Goal: Task Accomplishment & Management: Complete application form

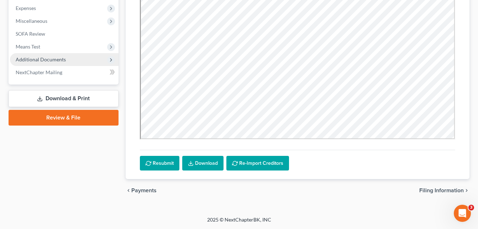
click at [51, 60] on span "Additional Documents" at bounding box center [41, 59] width 50 height 6
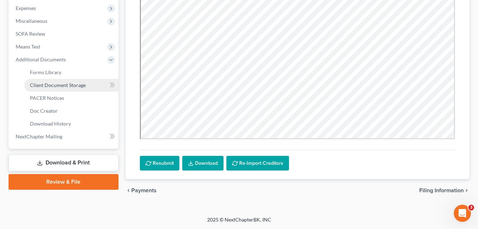
click at [55, 85] on span "Client Document Storage" at bounding box center [58, 85] width 56 height 6
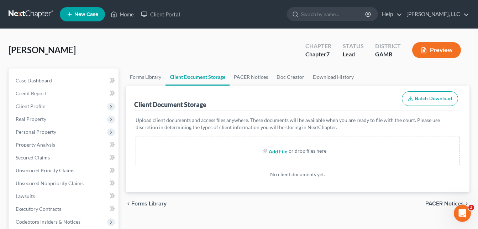
click at [275, 153] on input "file" at bounding box center [277, 150] width 17 height 13
type input "C:\fakepath\[DATE] FIRST STUB FOR THIS JOB.pdf"
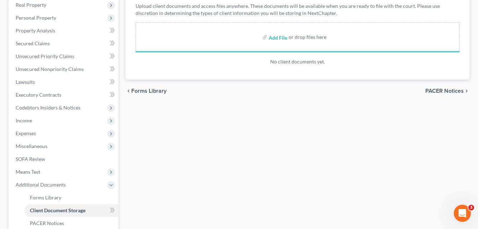
scroll to position [128, 0]
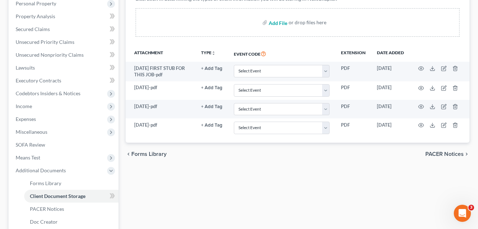
click at [276, 25] on input "file" at bounding box center [277, 22] width 17 height 13
type input "C:\fakepath\GARNISHMENT paperwork ALLCREDIT ACCEPTANCE.pdf"
click at [274, 25] on input "file" at bounding box center [277, 22] width 17 height 13
type input "C:\fakepath\GARNISHMENT paperwork ALLCREDIT ACCEPTANCE.pdf"
click at [277, 25] on input "file" at bounding box center [277, 22] width 17 height 13
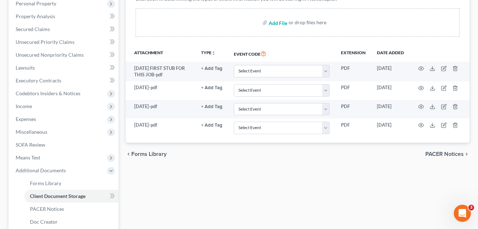
type input "C:\fakepath\allcredit acceptance GARNISHMENT PAPERWORK, [PERSON_NAME].pdf"
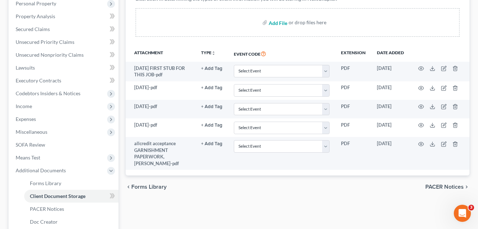
click at [278, 23] on input "file" at bounding box center [277, 22] width 17 height 13
type input "C:\fakepath\2023 TAX TRANSCRIPT, [PERSON_NAME].pdf"
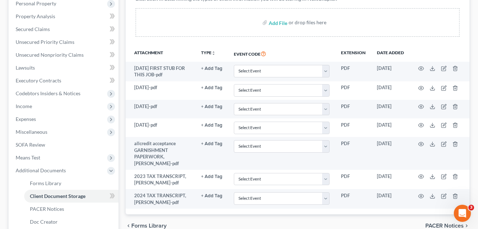
click at [123, 156] on div "Forms Library Client Document Storage PACER Notices Doc Creator Download Histor…" at bounding box center [297, 120] width 351 height 360
click at [275, 22] on input "file" at bounding box center [277, 22] width 17 height 13
type input "C:\fakepath\[PERSON_NAME], INTERVIEW.pdf"
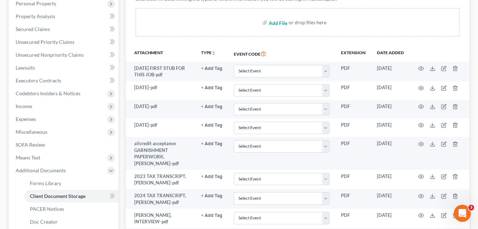
click at [281, 24] on input "file" at bounding box center [277, 22] width 17 height 13
type input "C:\fakepath\[PERSON_NAME], id.pdf"
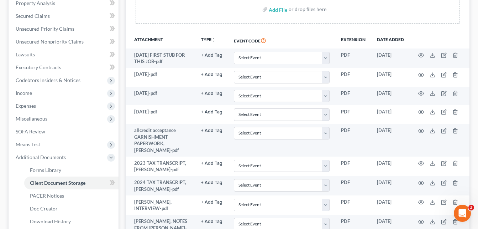
scroll to position [127, 0]
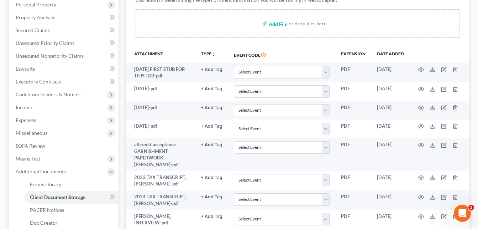
click at [282, 27] on input "file" at bounding box center [277, 23] width 17 height 13
type input "C:\fakepath\[PERSON_NAME], CREDIT REPORT.pdf"
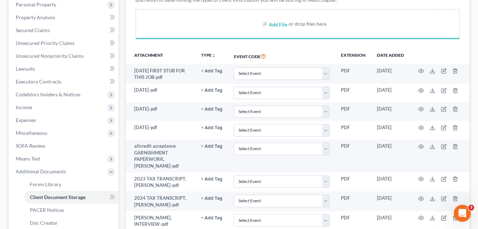
click at [122, 113] on div "Forms Library Client Document Storage PACER Notices Doc Creator Download Histor…" at bounding box center [297, 132] width 351 height 382
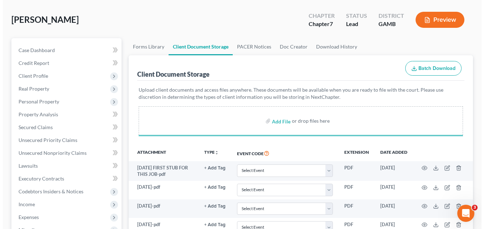
scroll to position [0, 0]
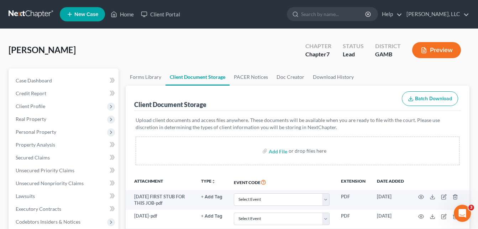
click at [439, 54] on button "Preview" at bounding box center [436, 50] width 49 height 16
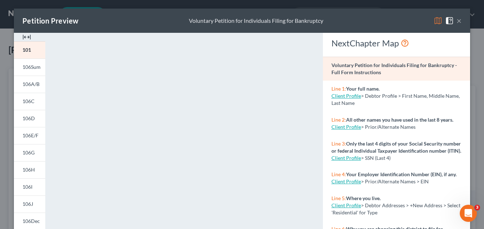
click at [24, 36] on img at bounding box center [26, 37] width 9 height 9
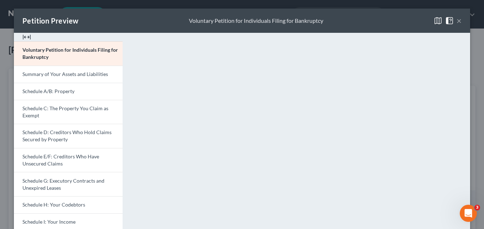
scroll to position [14, 0]
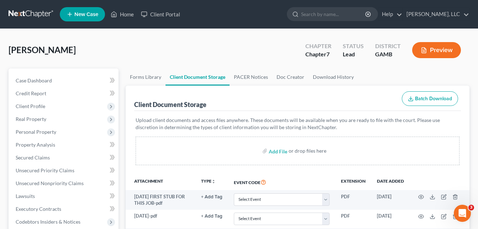
click at [430, 52] on button "Preview" at bounding box center [436, 50] width 49 height 16
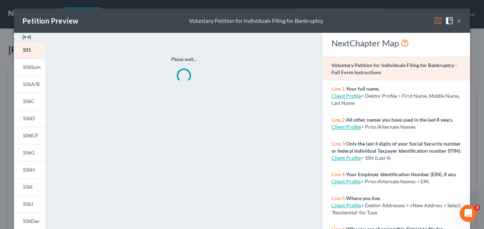
click at [25, 37] on img at bounding box center [26, 37] width 9 height 9
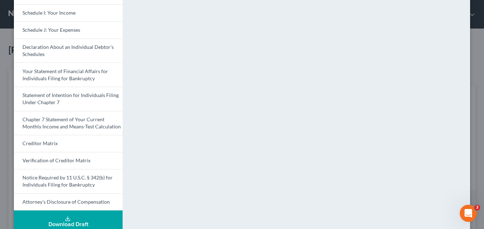
scroll to position [220, 0]
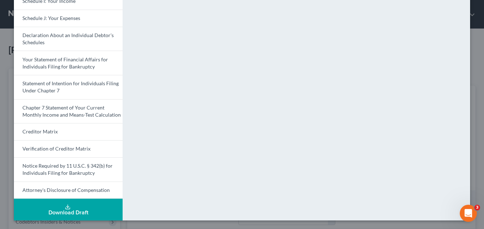
click at [74, 207] on button "Download Draft" at bounding box center [68, 209] width 109 height 22
click at [84, 212] on div "Download Draft" at bounding box center [68, 212] width 97 height 6
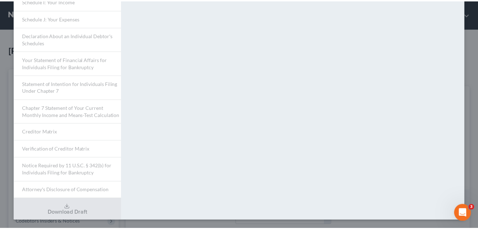
scroll to position [0, 0]
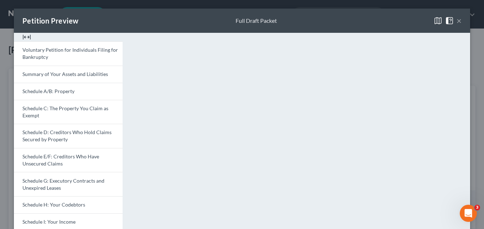
click at [6, 32] on div "Petition Preview Full Draft Packet × Voluntary Petition for Individuals Filing …" at bounding box center [242, 114] width 484 height 229
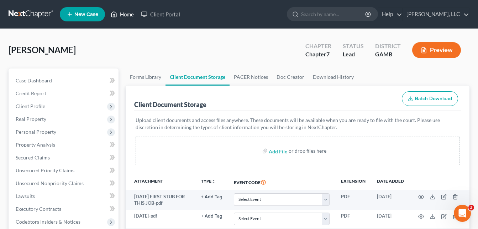
click at [130, 13] on link "Home" at bounding box center [122, 14] width 30 height 13
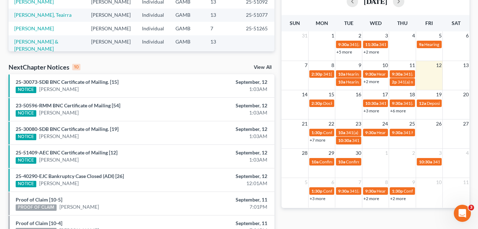
scroll to position [228, 0]
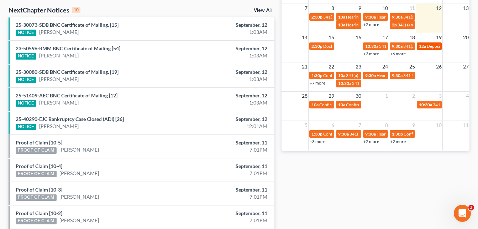
click at [428, 48] on span "Deposition for [PERSON_NAME], [DATE] ... TBA" at bounding box center [471, 45] width 89 height 5
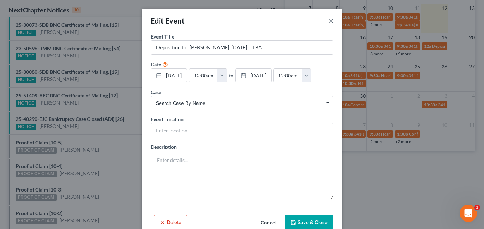
click at [328, 21] on button "×" at bounding box center [330, 20] width 5 height 9
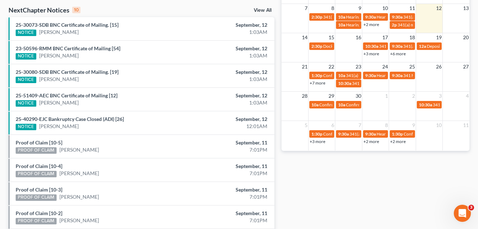
click at [370, 55] on link "+3 more" at bounding box center [372, 53] width 16 height 5
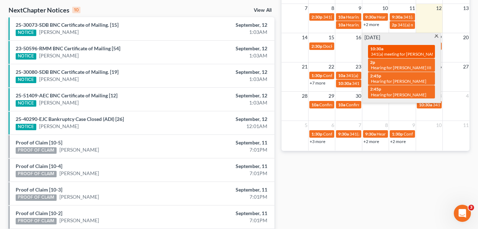
click at [412, 51] on div "10:30a 341(a) meeting for [PERSON_NAME]" at bounding box center [401, 51] width 63 height 11
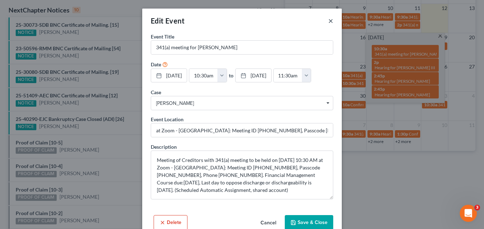
click at [328, 22] on button "×" at bounding box center [330, 20] width 5 height 9
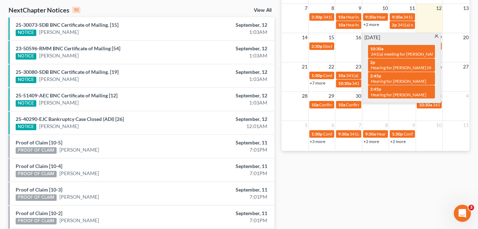
click at [437, 35] on span at bounding box center [436, 37] width 5 height 5
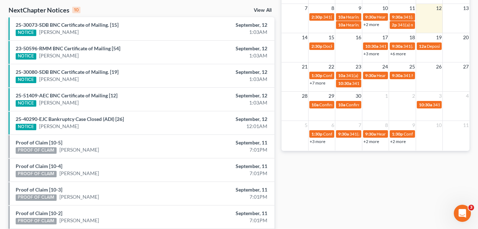
click at [398, 56] on link "+6 more" at bounding box center [398, 53] width 16 height 5
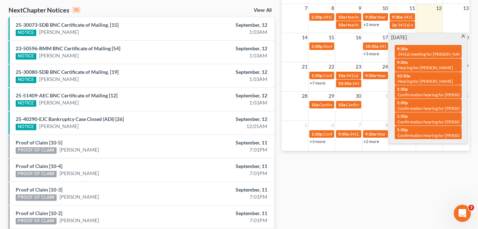
click at [465, 36] on span at bounding box center [463, 37] width 5 height 5
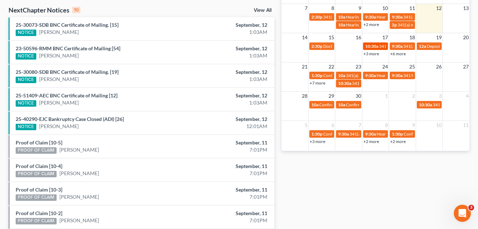
click at [374, 50] on link "10:30a 341(a) meeting for [PERSON_NAME]" at bounding box center [375, 45] width 25 height 7
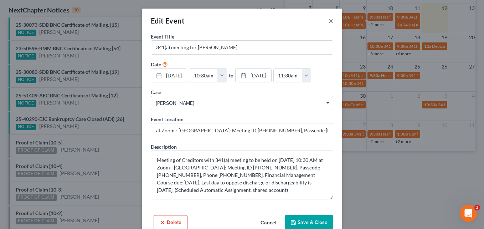
click at [329, 21] on button "×" at bounding box center [330, 20] width 5 height 9
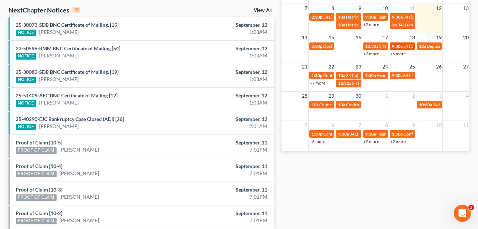
click at [402, 47] on span "9:30a" at bounding box center [397, 45] width 11 height 5
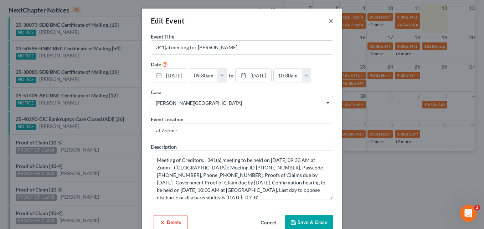
click at [328, 20] on button "×" at bounding box center [330, 20] width 5 height 9
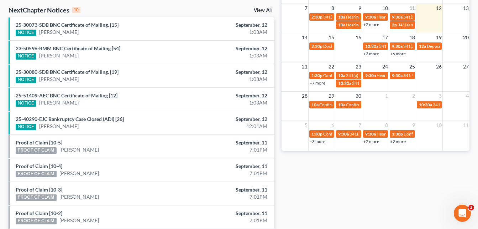
click at [322, 84] on link "+7 more" at bounding box center [318, 82] width 16 height 5
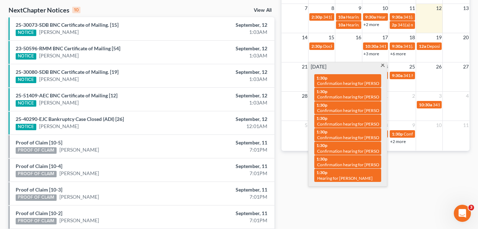
click at [381, 64] on span at bounding box center [382, 66] width 5 height 5
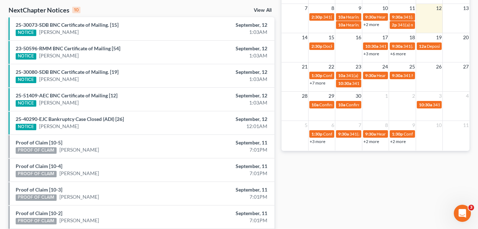
click at [326, 83] on div "+7 more" at bounding box center [322, 82] width 26 height 7
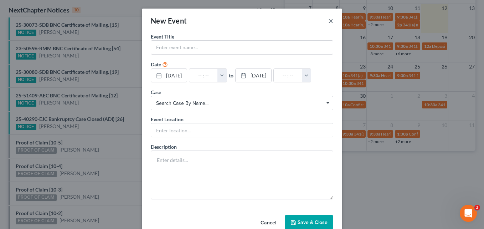
click at [329, 20] on button "×" at bounding box center [330, 20] width 5 height 9
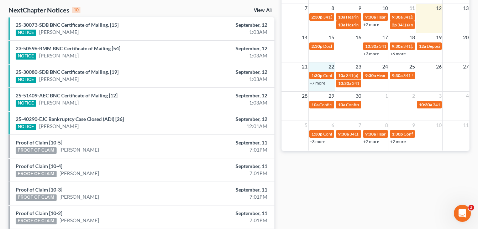
click at [320, 84] on link "+7 more" at bounding box center [318, 82] width 16 height 5
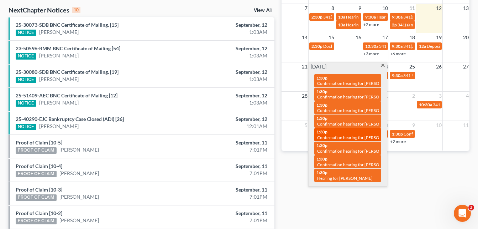
click at [368, 139] on span "Confirmation hearing for [PERSON_NAME]" at bounding box center [357, 137] width 81 height 5
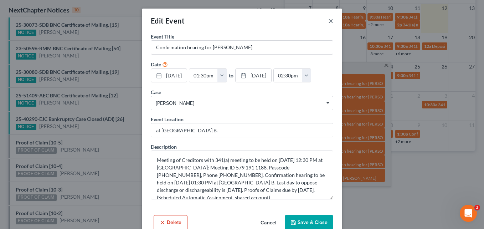
click at [328, 21] on button "×" at bounding box center [330, 20] width 5 height 9
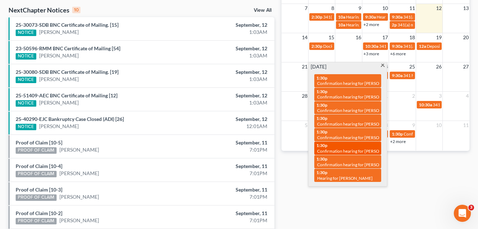
click at [354, 150] on span "Confirmation hearing for [PERSON_NAME]" at bounding box center [357, 150] width 81 height 5
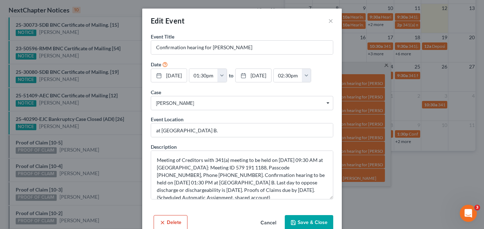
click at [323, 24] on div "Edit Event ×" at bounding box center [241, 21] width 199 height 24
click at [328, 22] on button "×" at bounding box center [330, 20] width 5 height 9
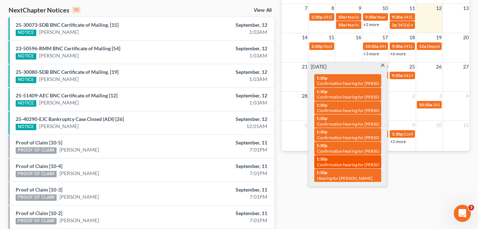
click at [363, 164] on span "Confirmation hearing for [PERSON_NAME]" at bounding box center [357, 164] width 81 height 5
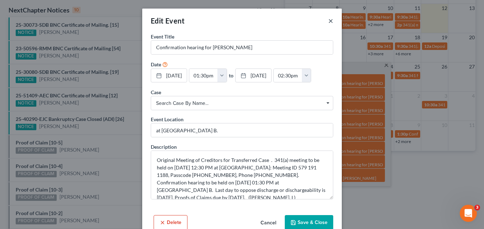
click at [329, 21] on button "×" at bounding box center [330, 20] width 5 height 9
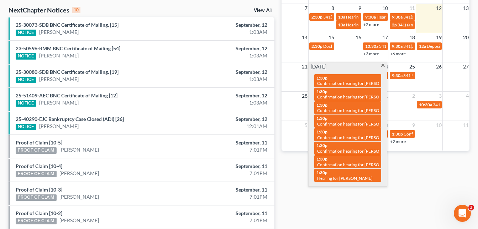
click at [381, 65] on span at bounding box center [382, 66] width 5 height 5
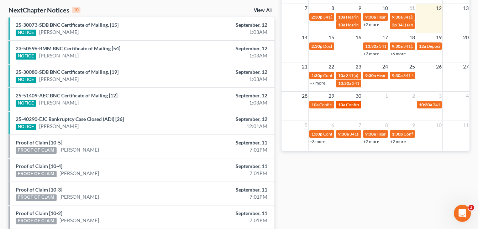
click at [350, 107] on span "Confirmation hearing for [PERSON_NAME]" at bounding box center [386, 104] width 81 height 5
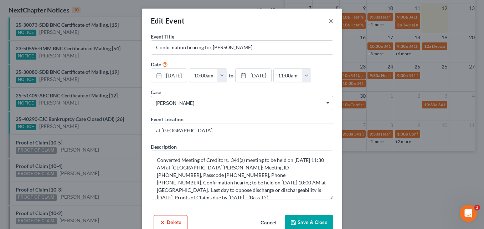
click at [328, 21] on button "×" at bounding box center [330, 20] width 5 height 9
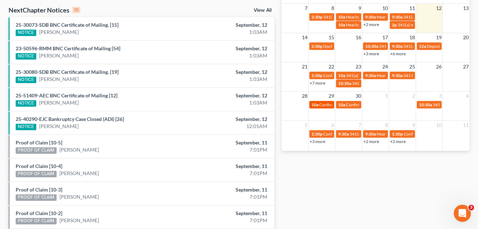
click at [320, 108] on link "10a Confirmation hearing for [PERSON_NAME]" at bounding box center [322, 104] width 25 height 7
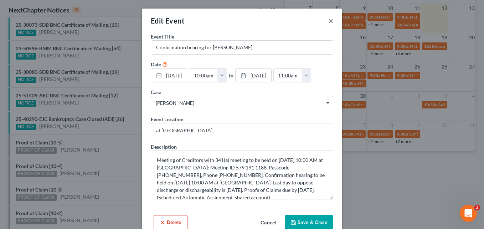
click at [328, 21] on button "×" at bounding box center [330, 20] width 5 height 9
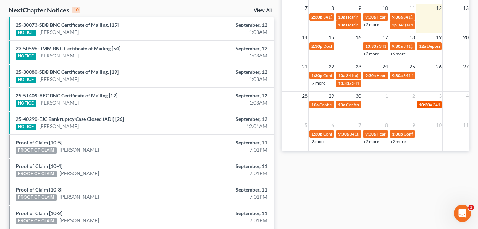
click at [429, 106] on span "10:30a" at bounding box center [425, 104] width 13 height 5
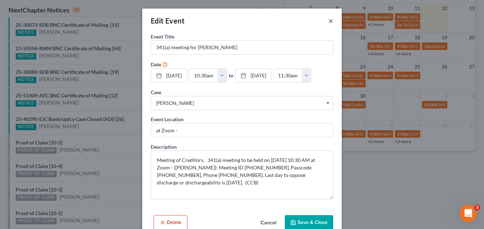
click at [329, 20] on button "×" at bounding box center [330, 20] width 5 height 9
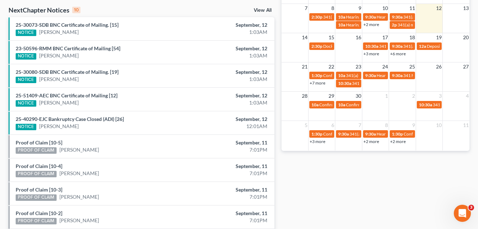
click at [280, 31] on div "Monthly Progress Bankruptcy Bankruptcy [DATE] [DATE] [DATE] [DATE] [DATE] [DATE…" at bounding box center [375, 36] width 195 height 454
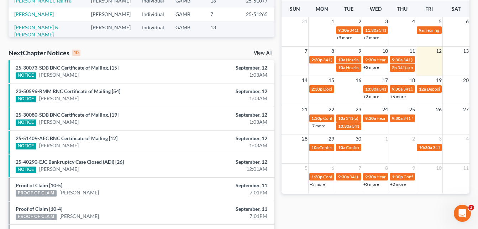
scroll to position [171, 0]
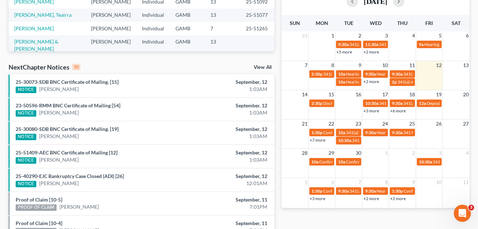
click at [374, 111] on link "+3 more" at bounding box center [372, 110] width 16 height 5
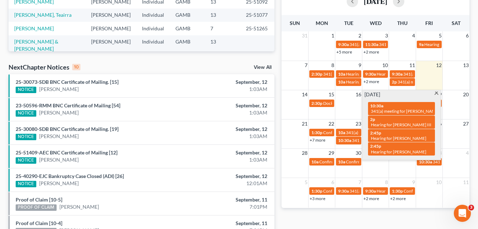
click at [279, 56] on div "Monthly Progress Bankruptcy Bankruptcy [DATE] [DATE] [DATE] [DATE] [DATE] [DATE…" at bounding box center [375, 93] width 195 height 454
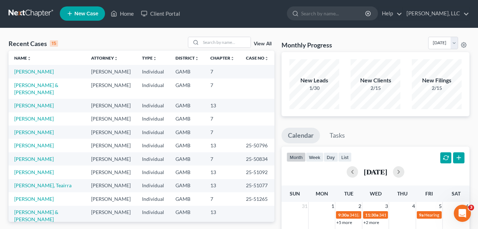
scroll to position [0, 0]
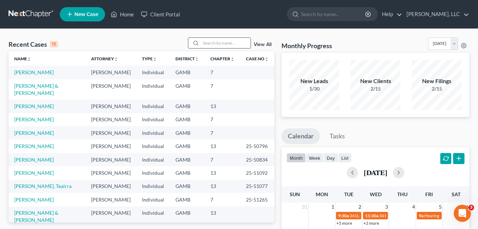
click at [211, 43] on input "search" at bounding box center [226, 43] width 50 height 10
type input "[PERSON_NAME]"
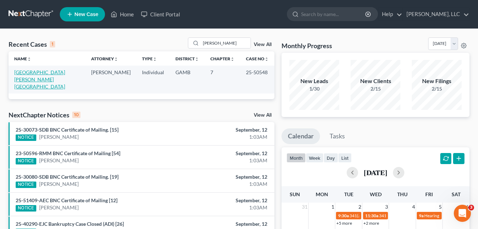
click at [42, 71] on link "[GEOGRAPHIC_DATA][PERSON_NAME][GEOGRAPHIC_DATA]" at bounding box center [39, 79] width 51 height 20
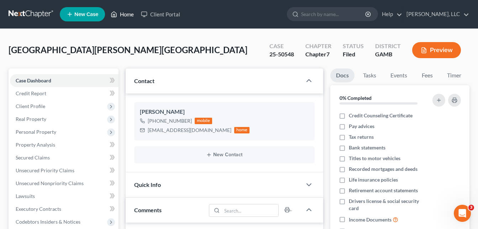
click at [128, 13] on link "Home" at bounding box center [122, 14] width 30 height 13
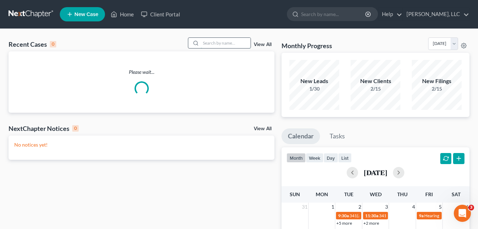
click at [212, 42] on input "search" at bounding box center [226, 43] width 50 height 10
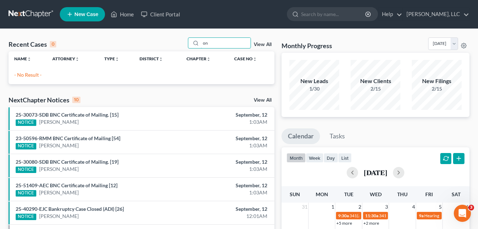
type input "o"
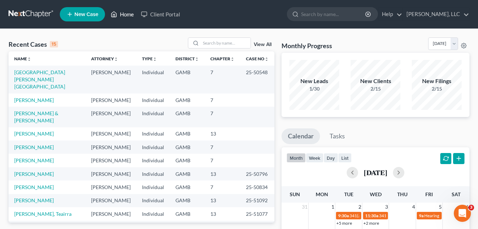
click at [126, 16] on link "Home" at bounding box center [122, 14] width 30 height 13
click at [213, 42] on input "search" at bounding box center [226, 43] width 50 height 10
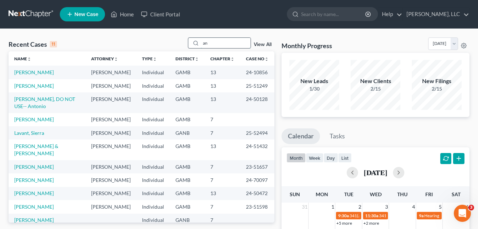
type input "a"
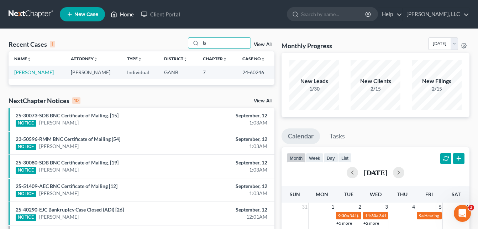
type input "l"
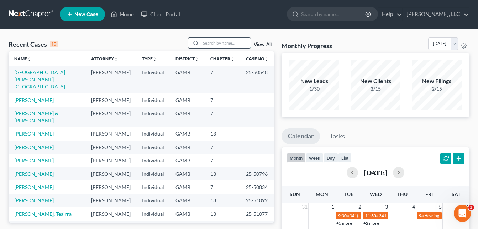
click at [211, 42] on input "search" at bounding box center [226, 43] width 50 height 10
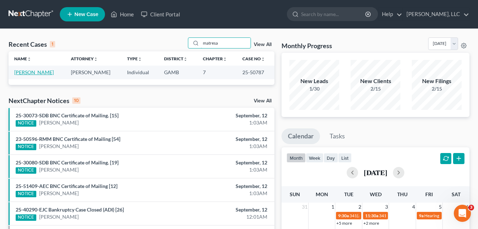
type input "matresa"
click at [43, 73] on link "[PERSON_NAME]" at bounding box center [34, 72] width 40 height 6
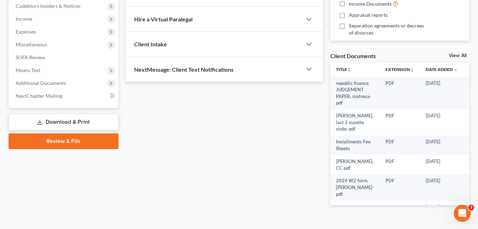
scroll to position [230, 0]
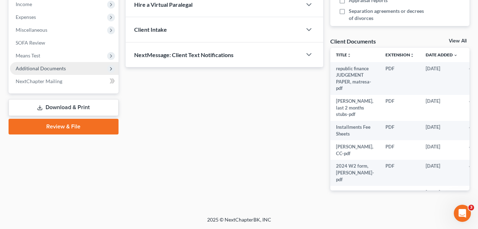
click at [35, 69] on span "Additional Documents" at bounding box center [41, 68] width 50 height 6
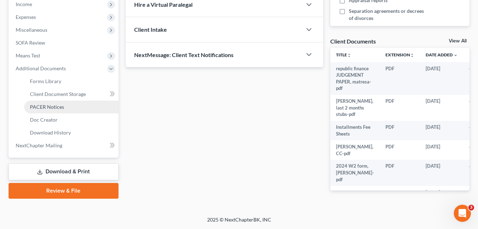
click at [53, 108] on span "PACER Notices" at bounding box center [47, 107] width 34 height 6
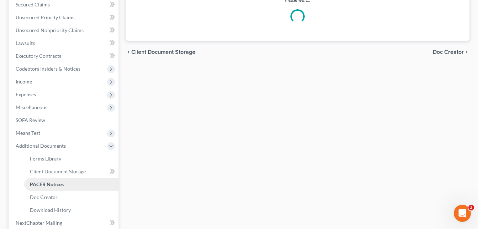
scroll to position [63, 0]
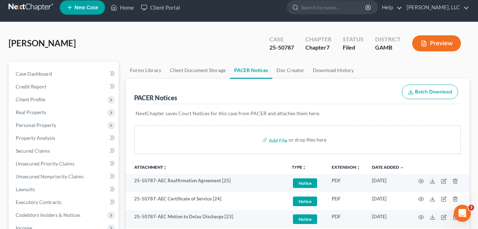
scroll to position [0, 0]
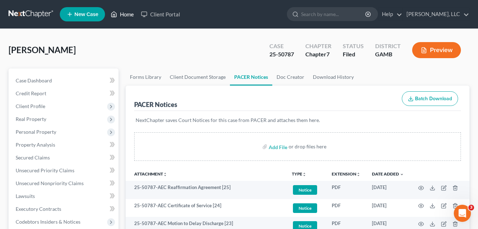
click at [123, 14] on link "Home" at bounding box center [122, 14] width 30 height 13
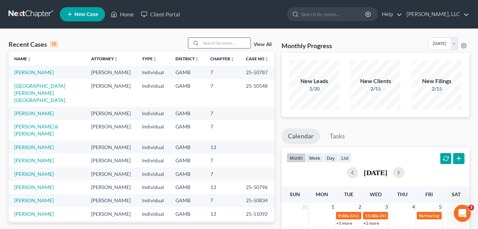
click at [206, 43] on input "search" at bounding box center [226, 43] width 50 height 10
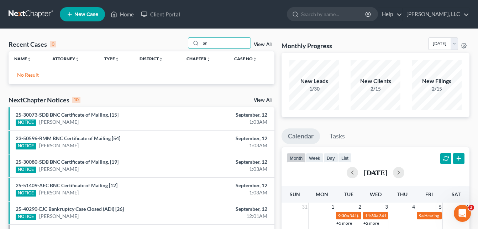
type input "a"
type input "[PERSON_NAME]"
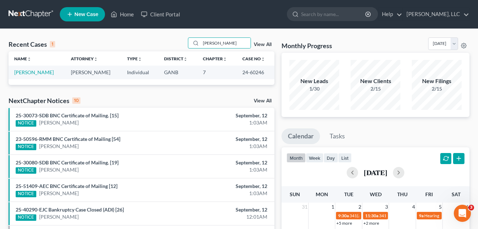
click at [93, 17] on span "New Case" at bounding box center [86, 14] width 24 height 5
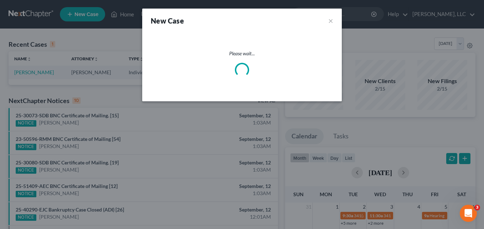
select select "18"
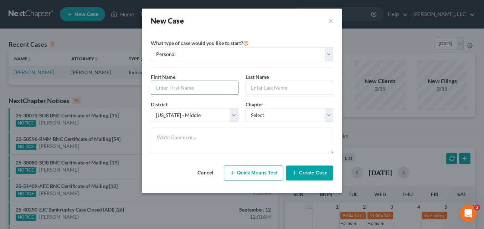
click at [186, 87] on input "text" at bounding box center [194, 88] width 87 height 14
type input "[PERSON_NAME]"
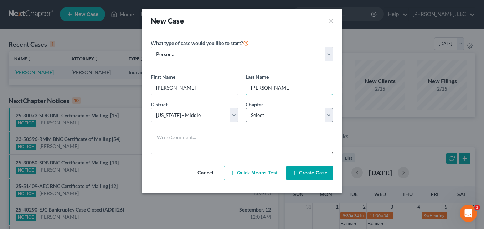
type input "[PERSON_NAME]"
click at [258, 116] on select "Select 7 11 12 13" at bounding box center [289, 115] width 88 height 14
select select "0"
click at [245, 108] on select "Select 7 11 12 13" at bounding box center [289, 115] width 88 height 14
click at [302, 174] on button "Create Case" at bounding box center [309, 172] width 47 height 15
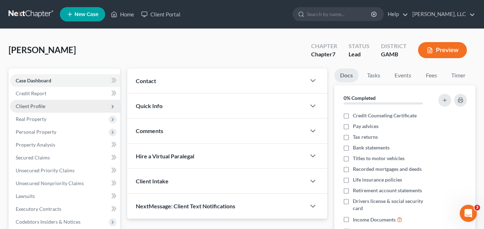
click at [31, 109] on span "Client Profile" at bounding box center [31, 106] width 30 height 6
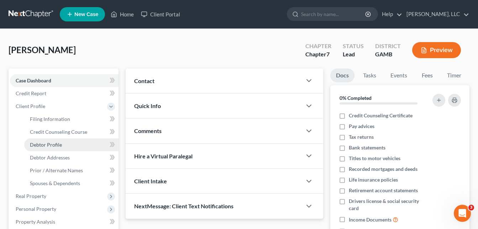
click at [58, 142] on span "Debtor Profile" at bounding box center [46, 144] width 32 height 6
select select "0"
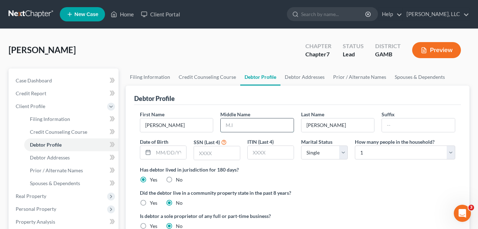
click at [238, 126] on input "text" at bounding box center [257, 125] width 73 height 14
type input "[PERSON_NAME]"
click at [166, 155] on input "text" at bounding box center [170, 153] width 33 height 14
click at [208, 156] on input "text" at bounding box center [217, 153] width 46 height 14
type input "4232"
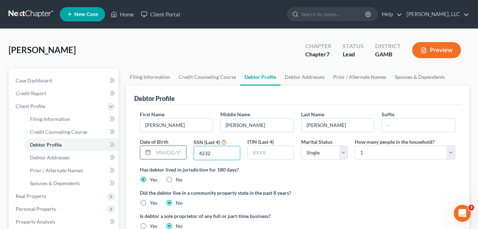
click at [176, 157] on input "text" at bounding box center [170, 153] width 33 height 14
type input "[DATE]"
click at [307, 77] on link "Debtor Addresses" at bounding box center [305, 76] width 48 height 17
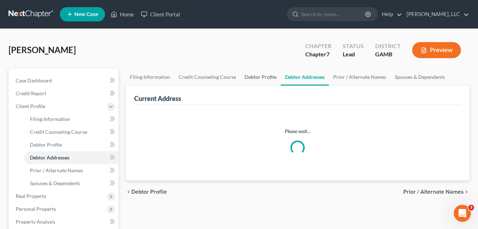
select select "0"
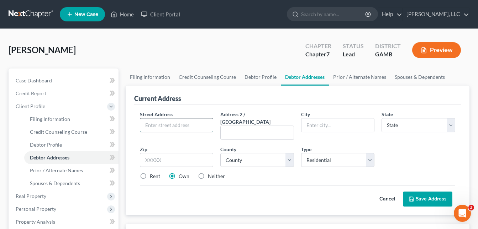
click at [178, 128] on input "text" at bounding box center [176, 125] width 73 height 14
type input "1787 [PERSON_NAME]"
type input "30052"
type input "[GEOGRAPHIC_DATA]"
select select "10"
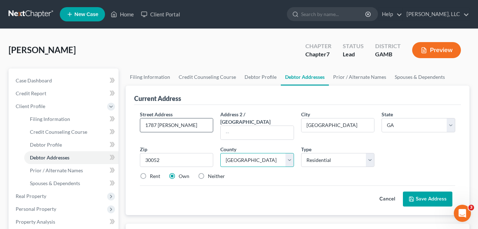
select select "146"
click at [155, 172] on label "Rent" at bounding box center [155, 175] width 10 height 7
click at [155, 172] on input "Rent" at bounding box center [155, 174] width 5 height 5
radio input "true"
click at [413, 196] on icon at bounding box center [412, 199] width 6 height 6
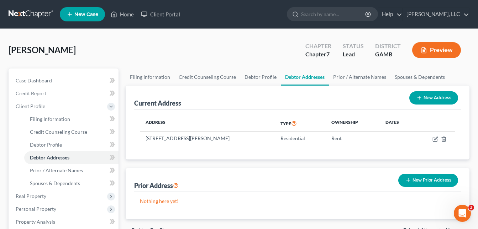
click at [145, 56] on div "[PERSON_NAME] Upgraded Chapter Chapter 7 Status Lead District [GEOGRAPHIC_DATA]…" at bounding box center [239, 52] width 461 height 31
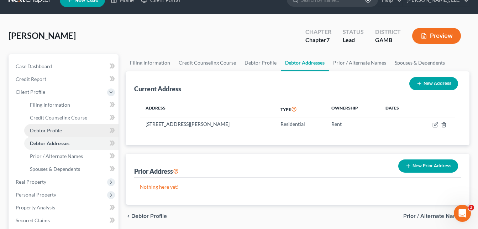
click at [41, 131] on span "Debtor Profile" at bounding box center [46, 130] width 32 height 6
select select "0"
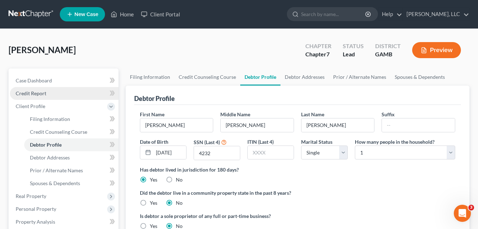
click at [32, 94] on span "Credit Report" at bounding box center [31, 93] width 31 height 6
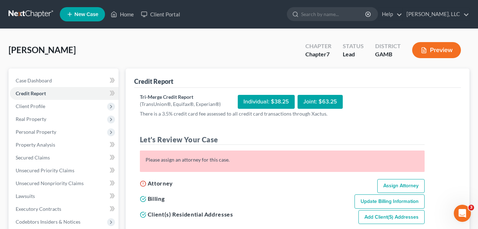
click at [404, 189] on link "Assign Attorney" at bounding box center [401, 186] width 47 height 14
select select "1"
select select "0"
select select "18"
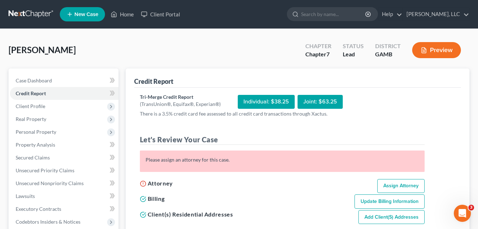
select select "10"
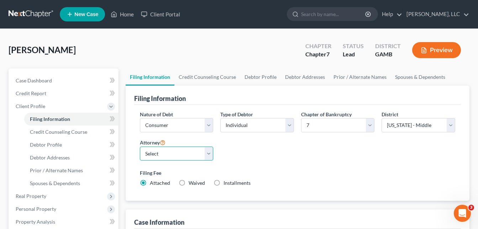
click at [199, 157] on select "Select [PERSON_NAME]" at bounding box center [177, 153] width 74 height 14
select select "0"
click at [140, 146] on select "Select [PERSON_NAME]" at bounding box center [177, 153] width 74 height 14
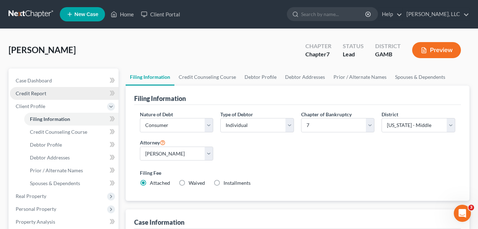
click at [35, 95] on span "Credit Report" at bounding box center [31, 93] width 31 height 6
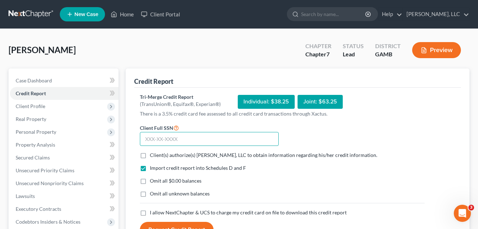
click at [188, 140] on input "text" at bounding box center [209, 139] width 139 height 14
type input "253-79-4232"
click at [150, 157] on label "Client(s) authorize(s) [PERSON_NAME], LLC to obtain information regarding his/h…" at bounding box center [264, 154] width 228 height 7
click at [153, 156] on input "Client(s) authorize(s) [PERSON_NAME], LLC to obtain information regarding his/h…" at bounding box center [155, 153] width 5 height 5
checkbox input "true"
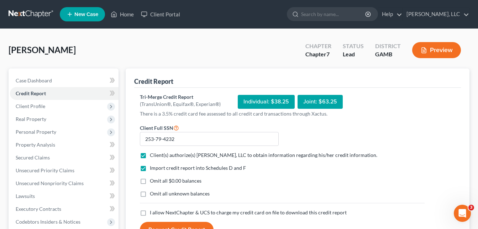
click at [150, 181] on label "Omit all $0.00 balances" at bounding box center [176, 180] width 52 height 7
click at [153, 181] on input "Omit all $0.00 balances" at bounding box center [155, 179] width 5 height 5
checkbox input "true"
click at [150, 193] on label "Omit all unknown balances" at bounding box center [180, 193] width 60 height 7
click at [153, 193] on input "Omit all unknown balances" at bounding box center [155, 192] width 5 height 5
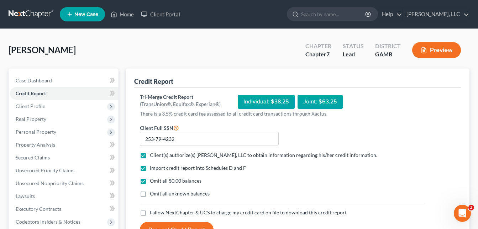
checkbox input "true"
click at [150, 212] on label "I allow NextChapter & UCS to charge my credit card on file to download this cre…" at bounding box center [248, 212] width 197 height 7
click at [153, 212] on input "I allow NextChapter & UCS to charge my credit card on file to download this cre…" at bounding box center [155, 211] width 5 height 5
checkbox input "true"
click at [150, 223] on button "Request Credit Report" at bounding box center [177, 230] width 74 height 16
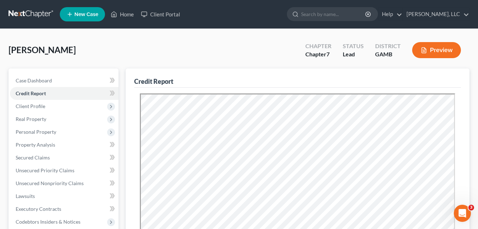
click at [426, 51] on icon "button" at bounding box center [424, 50] width 6 height 6
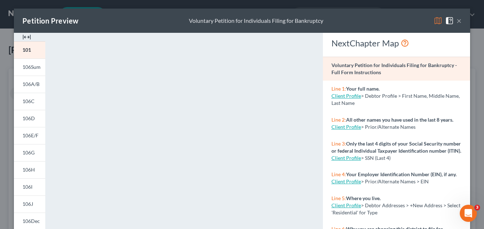
click at [25, 37] on img at bounding box center [26, 37] width 9 height 9
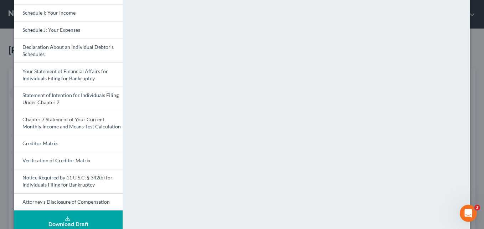
scroll to position [220, 0]
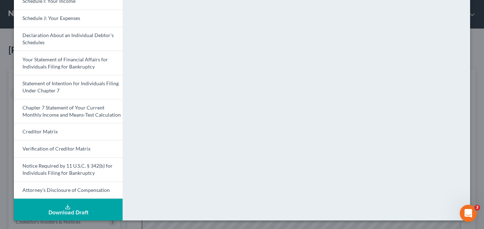
click at [80, 208] on button "Download Draft" at bounding box center [68, 209] width 109 height 22
click at [82, 210] on div "Download Draft" at bounding box center [68, 212] width 97 height 6
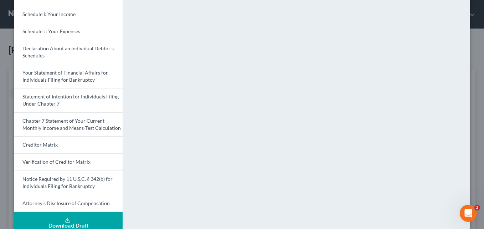
scroll to position [206, 0]
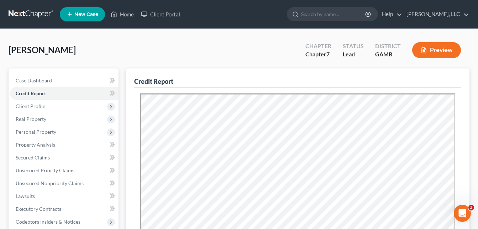
click at [435, 55] on button "Preview" at bounding box center [436, 50] width 49 height 16
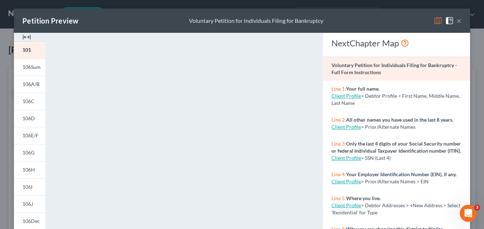
click at [25, 38] on img at bounding box center [26, 37] width 9 height 9
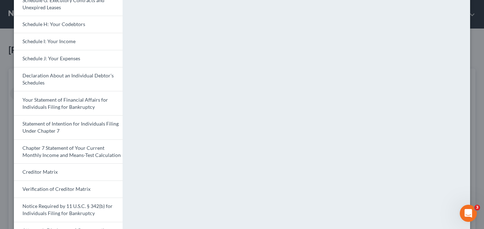
scroll to position [220, 0]
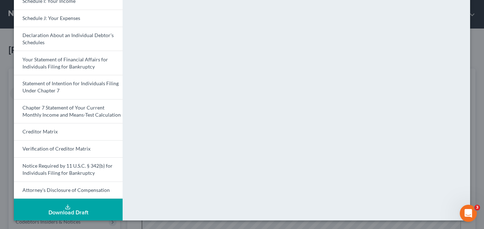
click at [74, 208] on button "Download Draft" at bounding box center [68, 209] width 109 height 22
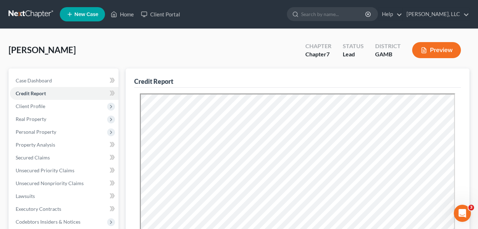
scroll to position [200, 0]
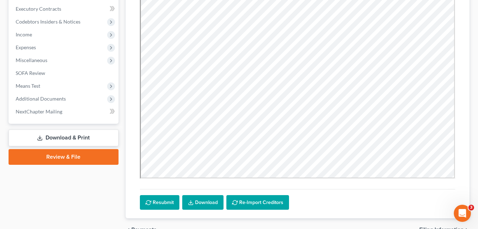
click at [80, 136] on link "Download & Print" at bounding box center [64, 137] width 110 height 17
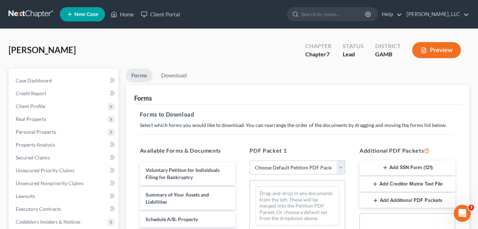
click at [447, 50] on button "Preview" at bounding box center [436, 50] width 49 height 16
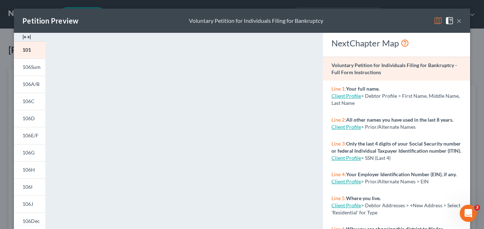
scroll to position [173, 0]
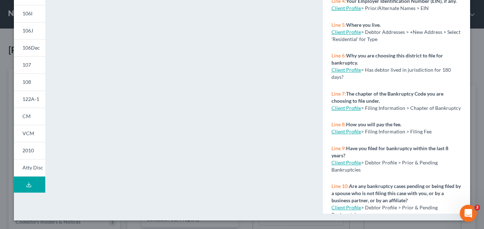
click at [31, 186] on button "Download Draft" at bounding box center [29, 184] width 31 height 16
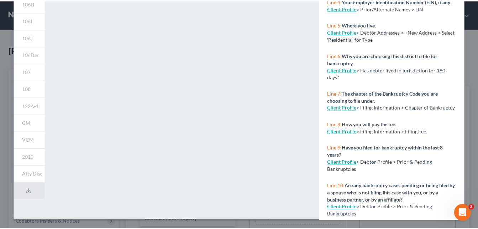
scroll to position [0, 0]
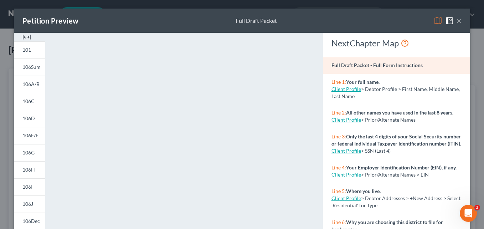
click at [24, 35] on img at bounding box center [26, 37] width 9 height 9
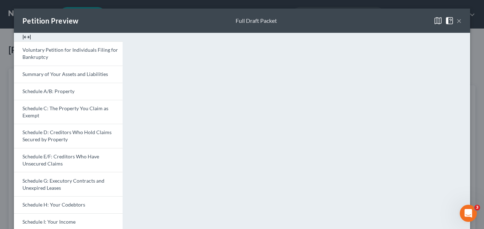
click at [457, 20] on button "×" at bounding box center [458, 20] width 5 height 9
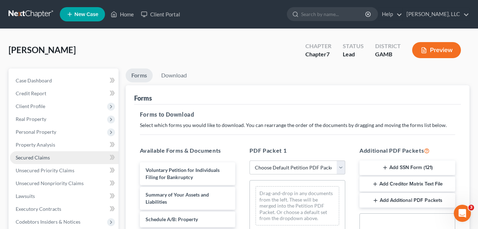
click at [34, 157] on span "Secured Claims" at bounding box center [33, 157] width 34 height 6
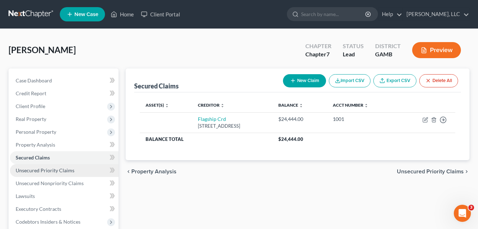
click at [33, 175] on link "Unsecured Priority Claims" at bounding box center [64, 170] width 109 height 13
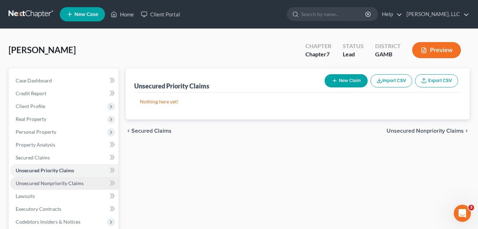
click at [34, 184] on span "Unsecured Nonpriority Claims" at bounding box center [50, 183] width 68 height 6
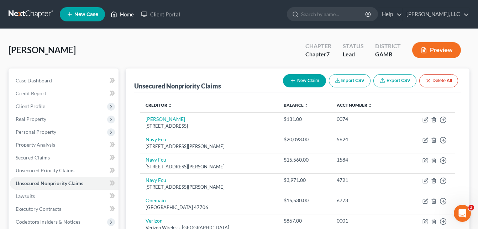
click at [123, 15] on link "Home" at bounding box center [122, 14] width 30 height 13
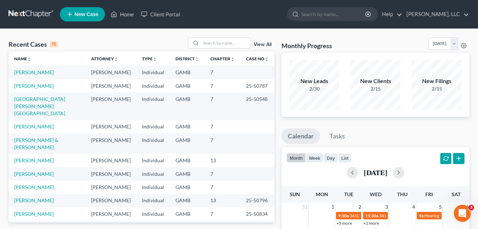
click at [92, 16] on span "New Case" at bounding box center [86, 14] width 24 height 5
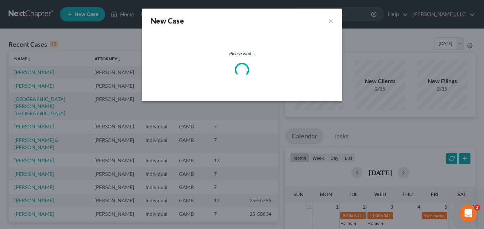
select select "18"
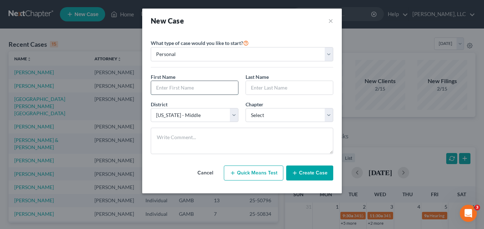
click at [186, 87] on input "text" at bounding box center [194, 88] width 87 height 14
type input "[PERSON_NAME]"
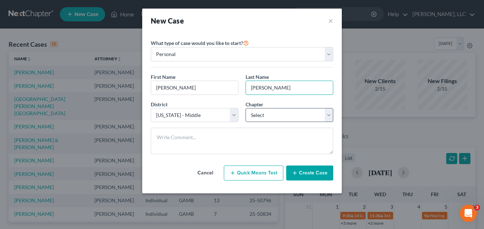
type input "[PERSON_NAME]"
click at [259, 119] on select "Select 7 11 12 13" at bounding box center [289, 115] width 88 height 14
select select "0"
click at [245, 108] on select "Select 7 11 12 13" at bounding box center [289, 115] width 88 height 14
click at [300, 173] on button "Create Case" at bounding box center [309, 172] width 47 height 15
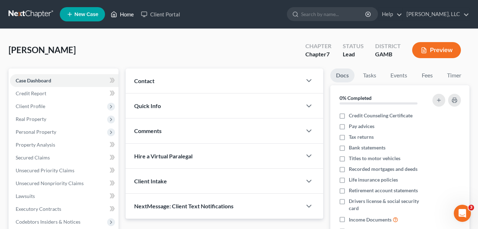
click at [124, 14] on link "Home" at bounding box center [122, 14] width 30 height 13
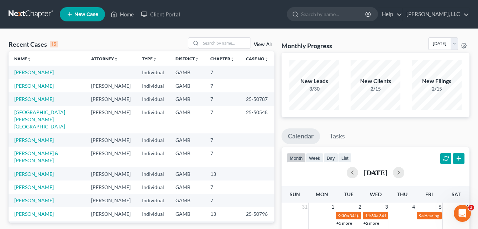
click at [88, 15] on span "New Case" at bounding box center [86, 14] width 24 height 5
select select "18"
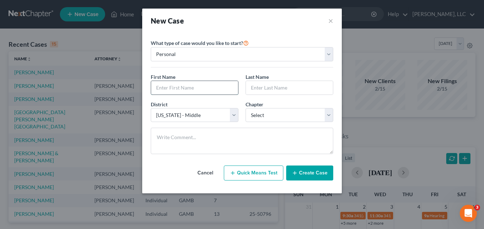
click at [166, 87] on input "text" at bounding box center [194, 88] width 87 height 14
type input "[PERSON_NAME]"
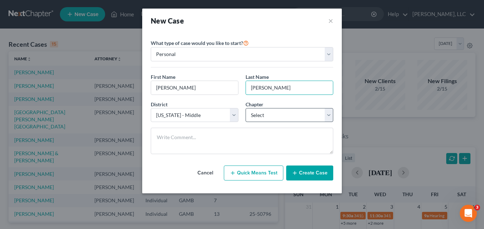
type input "[PERSON_NAME]"
click at [266, 113] on select "Select 7 11 12 13" at bounding box center [289, 115] width 88 height 14
select select "3"
click at [245, 108] on select "Select 7 11 12 13" at bounding box center [289, 115] width 88 height 14
click at [310, 173] on button "Create Case" at bounding box center [309, 172] width 47 height 15
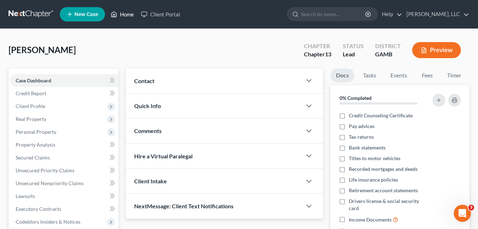
click at [126, 14] on link "Home" at bounding box center [122, 14] width 30 height 13
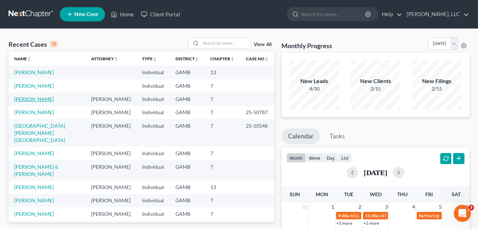
click at [37, 99] on link "[PERSON_NAME]" at bounding box center [34, 99] width 40 height 6
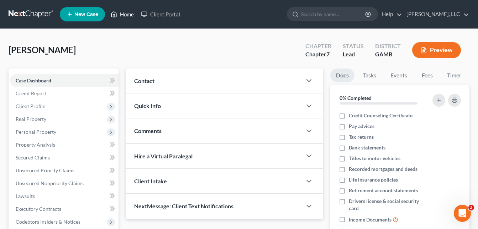
click at [127, 13] on link "Home" at bounding box center [122, 14] width 30 height 13
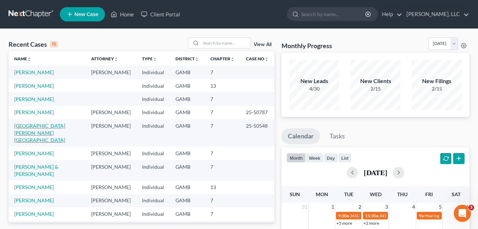
click at [31, 125] on link "[GEOGRAPHIC_DATA][PERSON_NAME][GEOGRAPHIC_DATA]" at bounding box center [39, 133] width 51 height 20
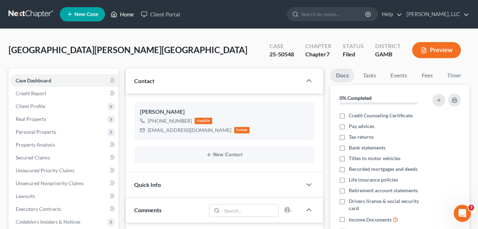
click at [129, 16] on link "Home" at bounding box center [122, 14] width 30 height 13
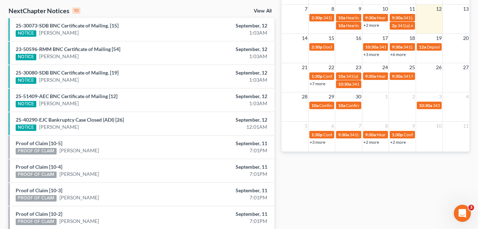
scroll to position [256, 0]
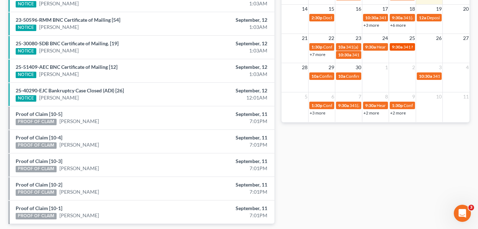
click at [400, 47] on span "9:30a" at bounding box center [397, 46] width 11 height 5
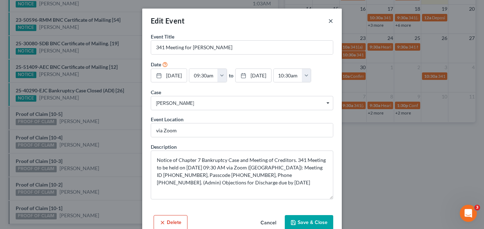
click at [329, 21] on button "×" at bounding box center [330, 20] width 5 height 9
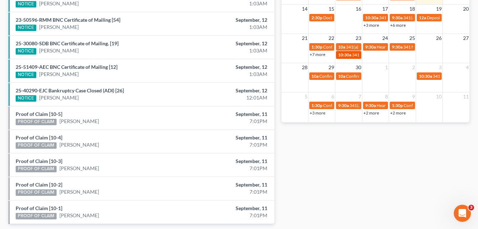
click at [350, 55] on span "10:30a" at bounding box center [344, 54] width 13 height 5
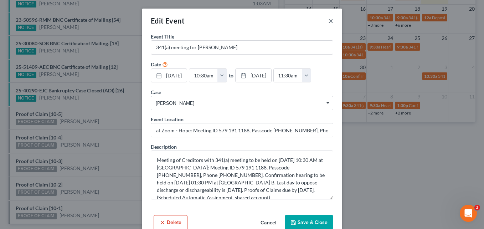
click at [328, 20] on button "×" at bounding box center [330, 20] width 5 height 9
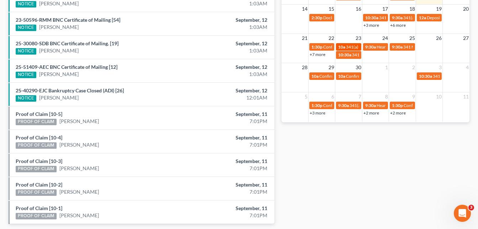
click at [347, 47] on span "341(a) meeting for [PERSON_NAME]" at bounding box center [380, 46] width 69 height 5
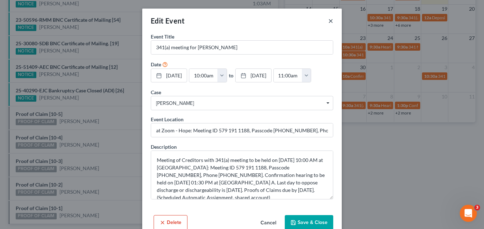
click at [328, 21] on button "×" at bounding box center [330, 20] width 5 height 9
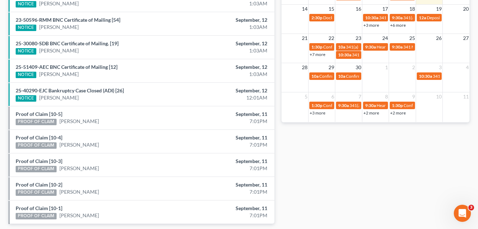
click at [278, 19] on div "Monthly Progress Bankruptcy Bankruptcy [DATE] [DATE] [DATE] [DATE] [DATE] [DATE…" at bounding box center [375, 8] width 195 height 454
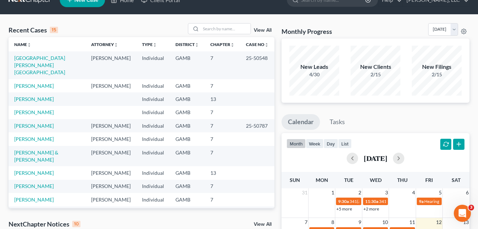
scroll to position [0, 0]
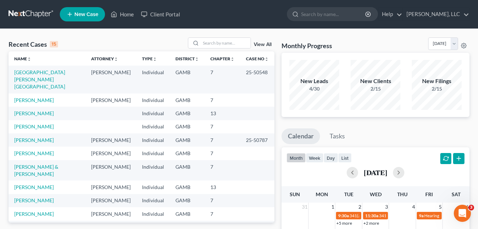
click at [233, 43] on input "search" at bounding box center [226, 43] width 50 height 10
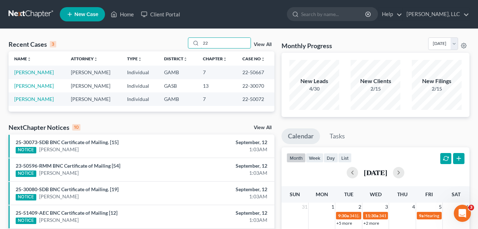
type input "2"
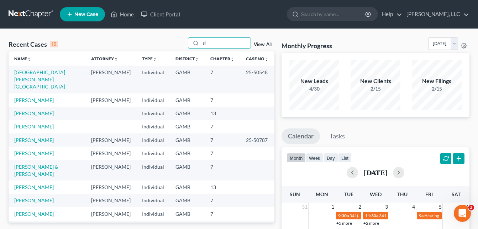
type input "s"
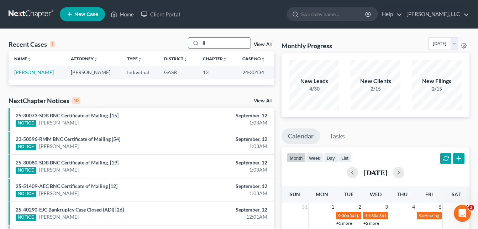
type input "l"
click at [275, 64] on div "Recent Cases 1 View All Name unfold_more expand_more expand_less Attorney unfol…" at bounding box center [141, 213] width 273 height 353
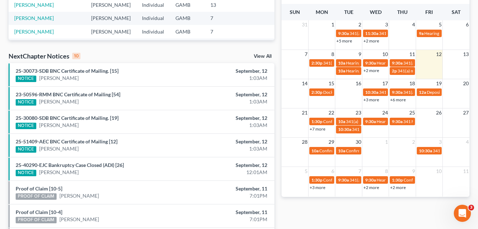
scroll to position [141, 0]
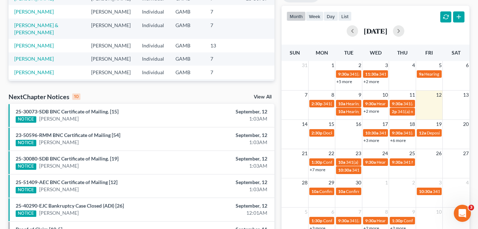
click at [264, 97] on link "View All" at bounding box center [263, 96] width 18 height 5
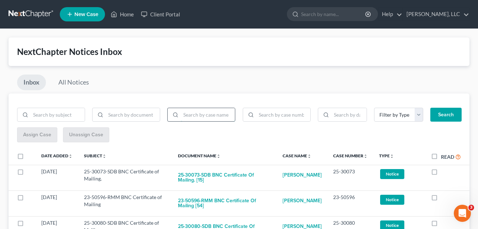
click at [209, 117] on input "search" at bounding box center [208, 115] width 54 height 14
type input "22-30078"
click at [442, 116] on button "Search" at bounding box center [446, 115] width 31 height 14
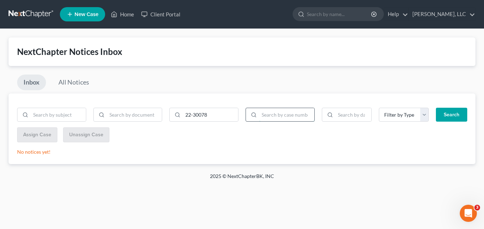
click at [290, 115] on input "search" at bounding box center [286, 115] width 55 height 14
type input "22-30078"
click at [451, 114] on button "Search" at bounding box center [451, 115] width 31 height 14
click at [210, 115] on input "22-30078" at bounding box center [210, 115] width 55 height 14
type input "2"
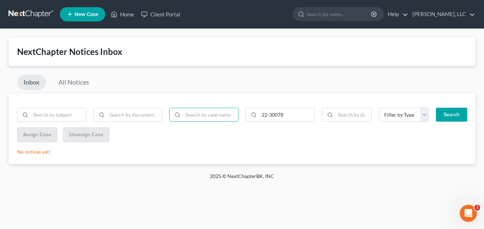
click at [453, 114] on button "Search" at bounding box center [451, 115] width 31 height 14
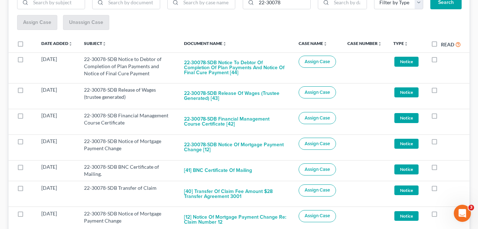
scroll to position [98, 0]
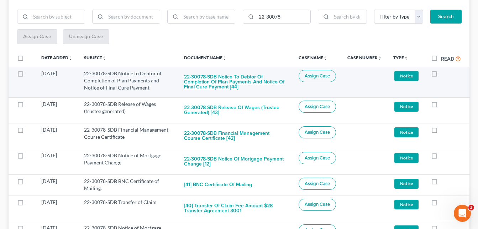
click at [225, 83] on button "22-30078-SDB Notice to Debtor of Completion of Plan Payments and Notice of Fina…" at bounding box center [235, 82] width 103 height 24
checkbox input "true"
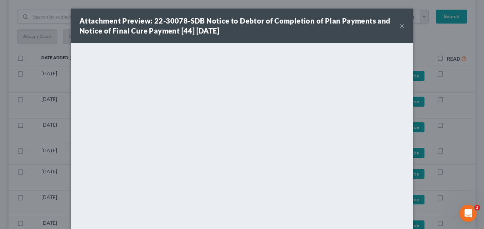
click at [399, 27] on button "×" at bounding box center [401, 25] width 5 height 9
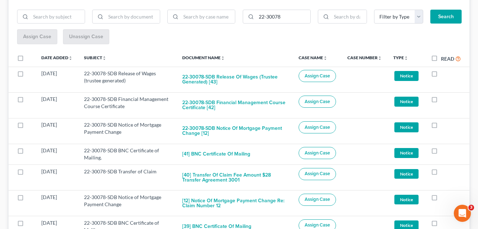
click at [441, 58] on label "Read" at bounding box center [451, 58] width 20 height 8
click at [444, 58] on input "Read" at bounding box center [446, 56] width 5 height 5
checkbox input "true"
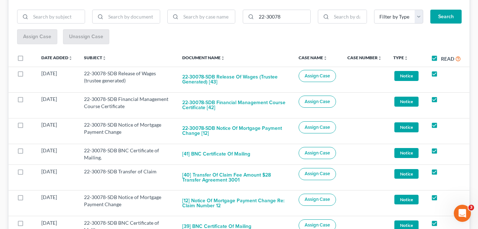
checkbox input "true"
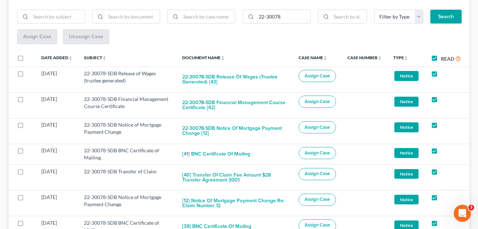
checkbox input "true"
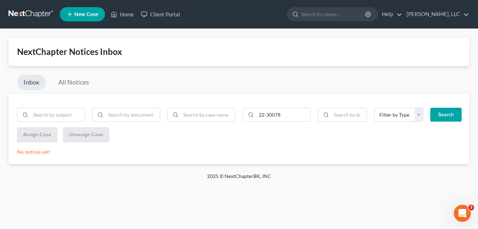
scroll to position [0, 0]
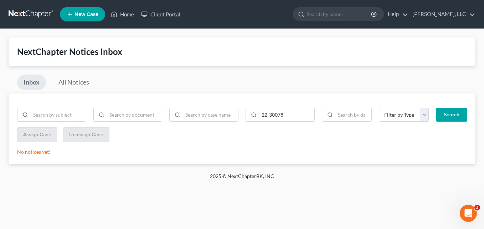
click at [451, 116] on button "Search" at bounding box center [451, 115] width 31 height 14
click at [425, 116] on select "Filter by Type Hearing Notice Proof of Claim" at bounding box center [404, 115] width 50 height 14
click at [77, 83] on link "All Notices" at bounding box center [73, 82] width 43 height 16
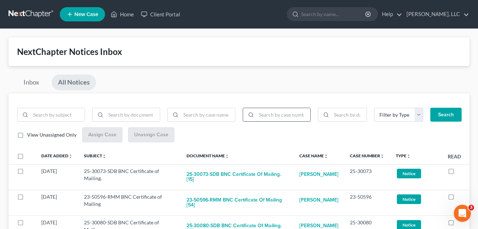
click at [272, 109] on input "search" at bounding box center [283, 115] width 54 height 14
click at [452, 109] on button "Search" at bounding box center [446, 115] width 31 height 14
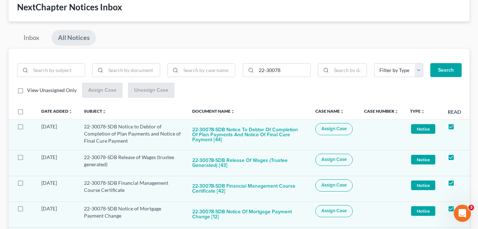
scroll to position [43, 0]
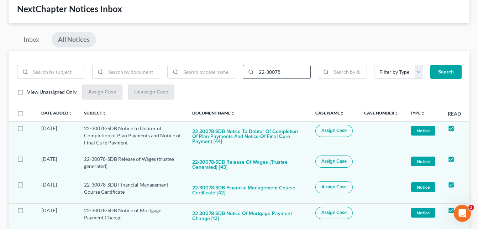
click at [279, 71] on input "22-30078" at bounding box center [283, 72] width 54 height 14
type input "2"
click at [213, 70] on input "search" at bounding box center [208, 72] width 54 height 14
click at [431, 65] on button "Search" at bounding box center [446, 72] width 31 height 14
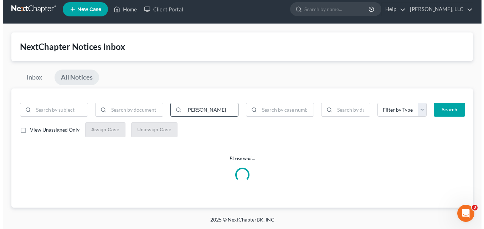
scroll to position [0, 0]
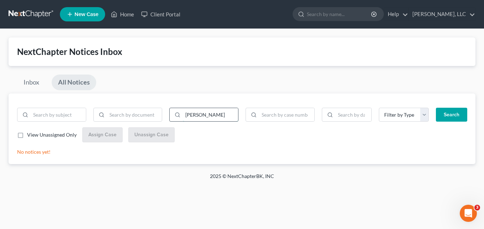
type input "[PERSON_NAME]"
click at [436, 108] on button "Search" at bounding box center [451, 115] width 31 height 14
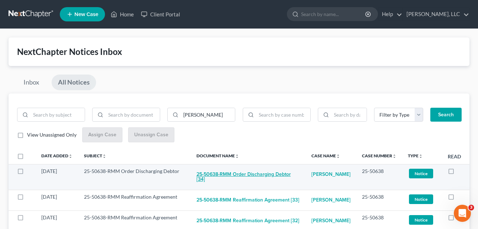
click at [233, 174] on button "25-50638-RMM Order Discharging Debtor [34]" at bounding box center [249, 176] width 104 height 19
checkbox input "true"
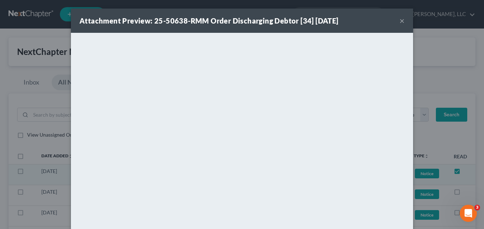
click at [400, 20] on button "×" at bounding box center [401, 20] width 5 height 9
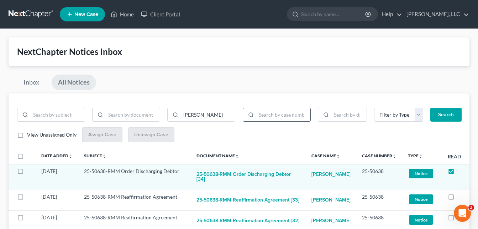
click at [278, 116] on input "search" at bounding box center [283, 115] width 54 height 14
type input "22-30078"
click at [431, 108] on button "Search" at bounding box center [446, 115] width 31 height 14
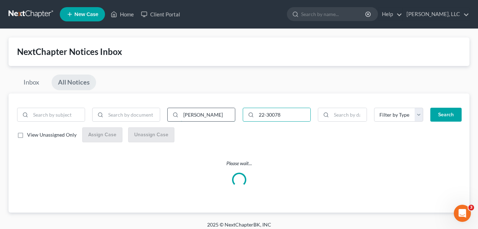
click at [215, 118] on input "[PERSON_NAME]" at bounding box center [208, 115] width 54 height 14
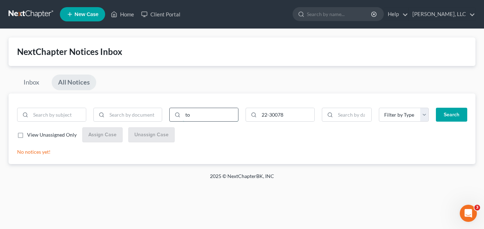
type input "t"
click at [453, 116] on button "Search" at bounding box center [451, 115] width 31 height 14
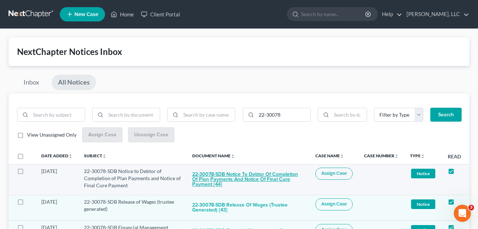
click at [221, 180] on button "22-30078-SDB Notice to Debtor of Completion of Plan Payments and Notice of Fina…" at bounding box center [248, 179] width 112 height 24
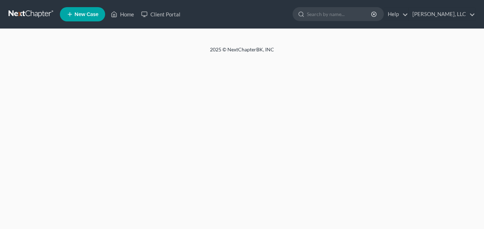
click at [10, 82] on div "Home New Case Client Portal [PERSON_NAME], LLC [EMAIL_ADDRESS][DOMAIN_NAME] My …" at bounding box center [242, 114] width 484 height 229
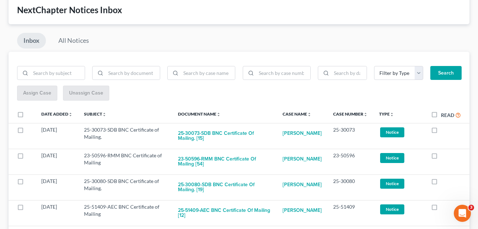
scroll to position [43, 0]
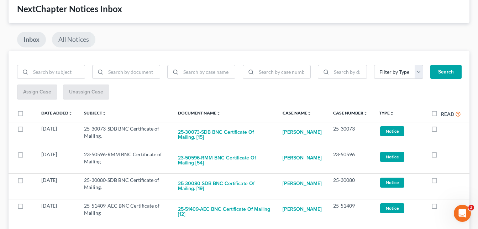
click at [71, 38] on link "All Notices" at bounding box center [73, 40] width 43 height 16
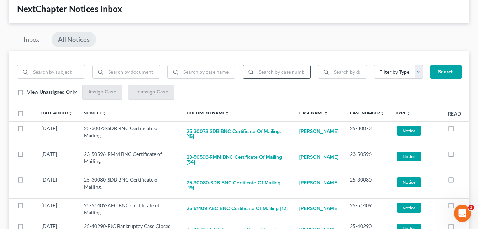
click at [265, 77] on input "search" at bounding box center [283, 72] width 54 height 14
type input "22-30078"
click at [431, 65] on button "Search" at bounding box center [446, 72] width 31 height 14
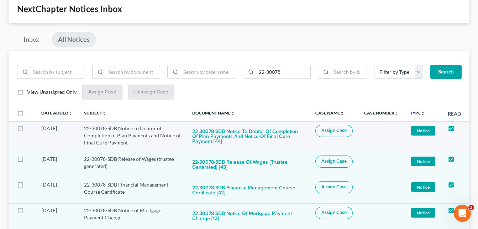
click at [458, 130] on label at bounding box center [458, 130] width 0 height 0
click at [461, 129] on input "checkbox" at bounding box center [463, 127] width 5 height 5
checkbox input "false"
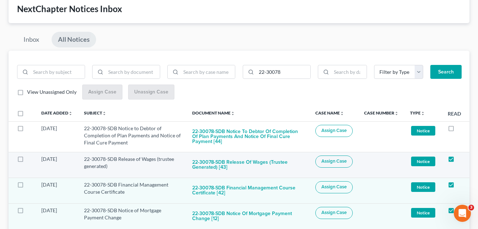
click at [458, 161] on label at bounding box center [458, 161] width 0 height 0
click at [461, 159] on input "checkbox" at bounding box center [463, 157] width 5 height 5
checkbox input "false"
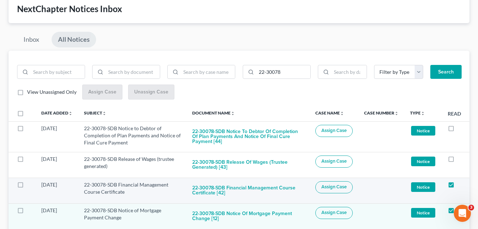
click at [458, 186] on label at bounding box center [458, 186] width 0 height 0
click at [461, 183] on input "checkbox" at bounding box center [463, 183] width 5 height 5
checkbox input "false"
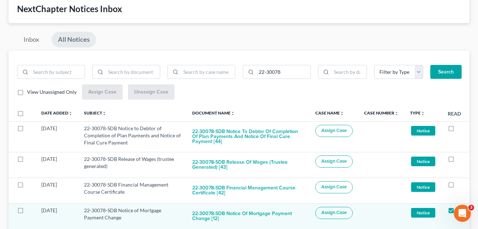
click at [446, 114] on th "Read Read" at bounding box center [455, 113] width 27 height 16
click at [458, 212] on label at bounding box center [458, 212] width 0 height 0
click at [461, 210] on input "checkbox" at bounding box center [463, 209] width 5 height 5
checkbox input "false"
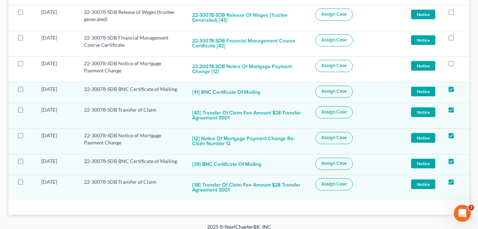
scroll to position [197, 0]
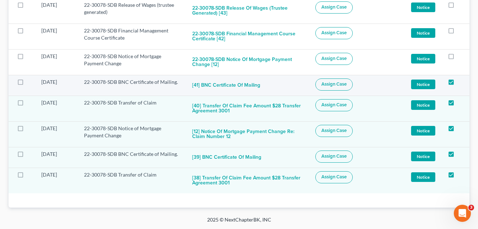
click at [458, 84] on label at bounding box center [458, 84] width 0 height 0
click at [461, 83] on input "checkbox" at bounding box center [463, 80] width 5 height 5
checkbox input "false"
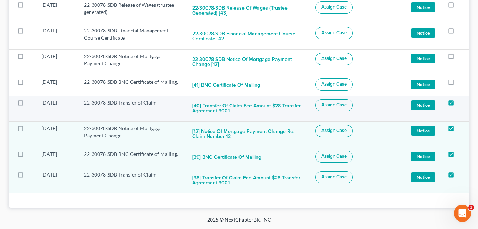
click at [458, 104] on label at bounding box center [458, 104] width 0 height 0
click at [461, 104] on input "checkbox" at bounding box center [463, 101] width 5 height 5
checkbox input "false"
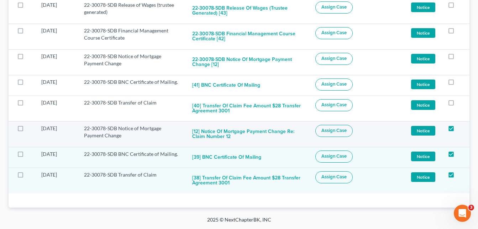
click at [458, 130] on label at bounding box center [458, 130] width 0 height 0
click at [461, 129] on input "checkbox" at bounding box center [463, 127] width 5 height 5
checkbox input "false"
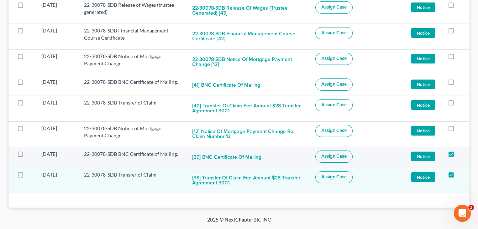
click at [458, 156] on label at bounding box center [458, 156] width 0 height 0
click at [461, 155] on input "checkbox" at bounding box center [463, 152] width 5 height 5
checkbox input "false"
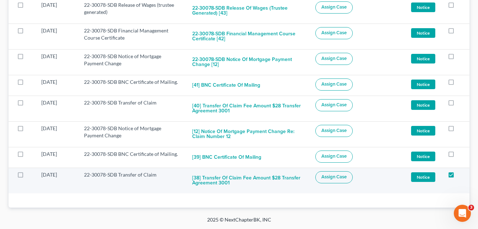
click at [458, 176] on label at bounding box center [458, 176] width 0 height 0
click at [461, 176] on input "checkbox" at bounding box center [463, 173] width 5 height 5
checkbox input "false"
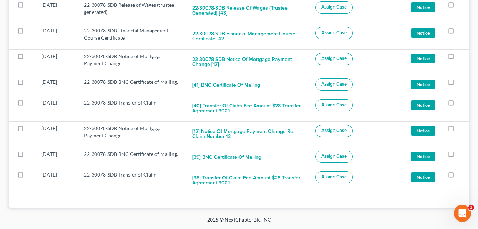
scroll to position [0, 0]
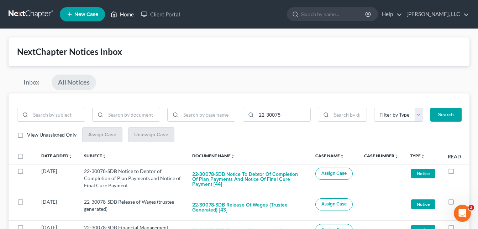
click at [123, 15] on link "Home" at bounding box center [122, 14] width 30 height 13
